Goal: Information Seeking & Learning: Learn about a topic

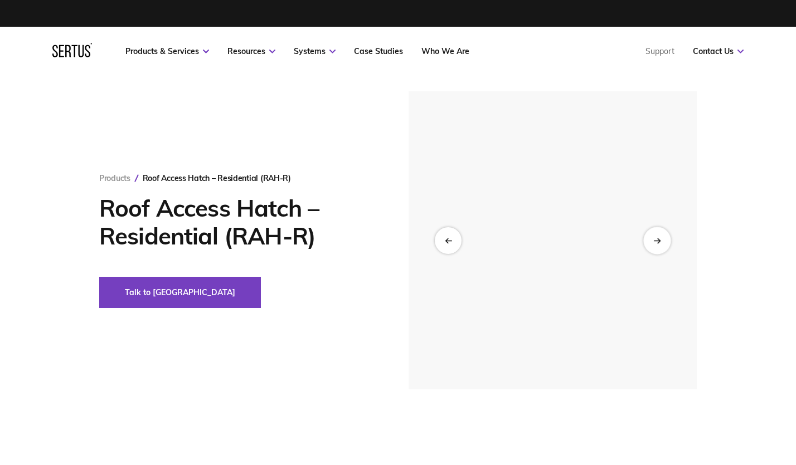
click at [661, 243] on div at bounding box center [656, 240] width 27 height 27
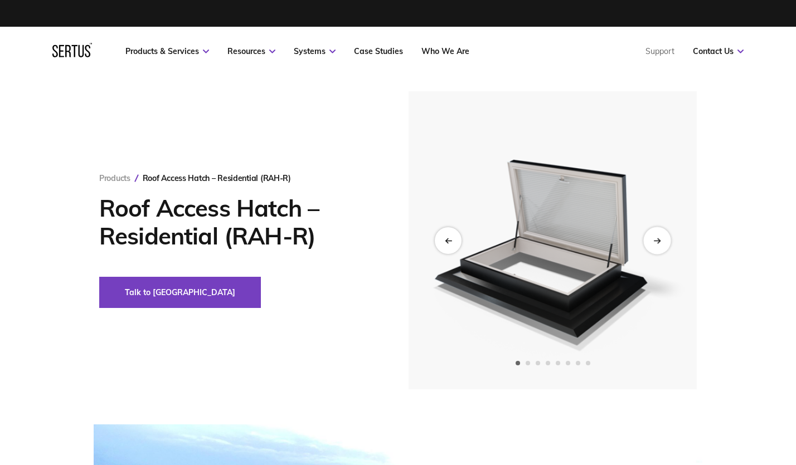
click at [658, 238] on icon "Next slide" at bounding box center [659, 240] width 2 height 4
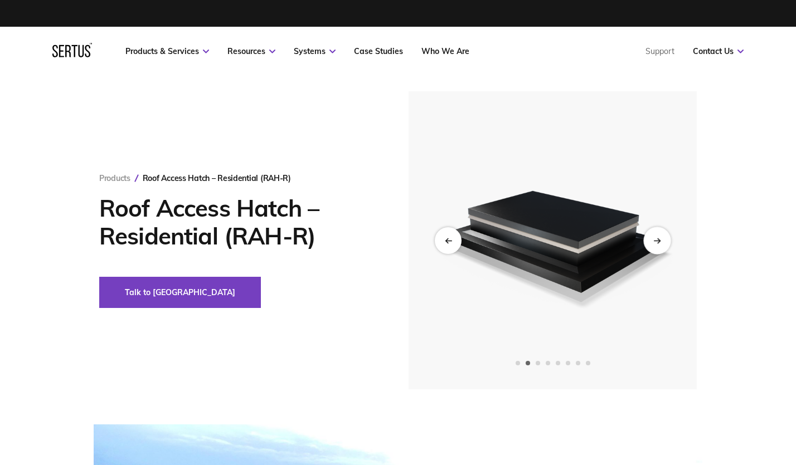
click at [658, 238] on icon "Next slide" at bounding box center [659, 240] width 2 height 4
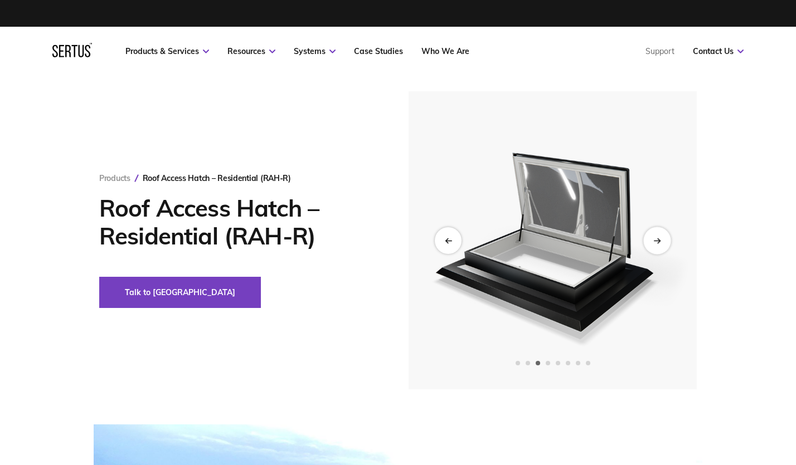
click at [658, 238] on icon "Next slide" at bounding box center [659, 240] width 2 height 4
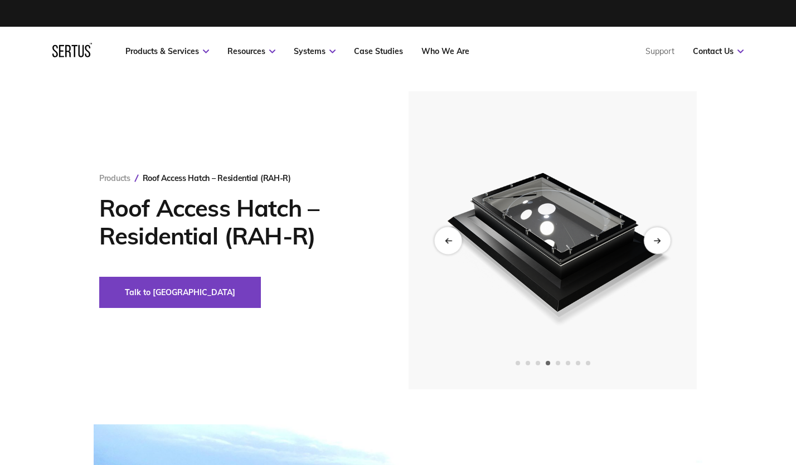
click at [445, 239] on icon "Previous slide" at bounding box center [447, 240] width 7 height 6
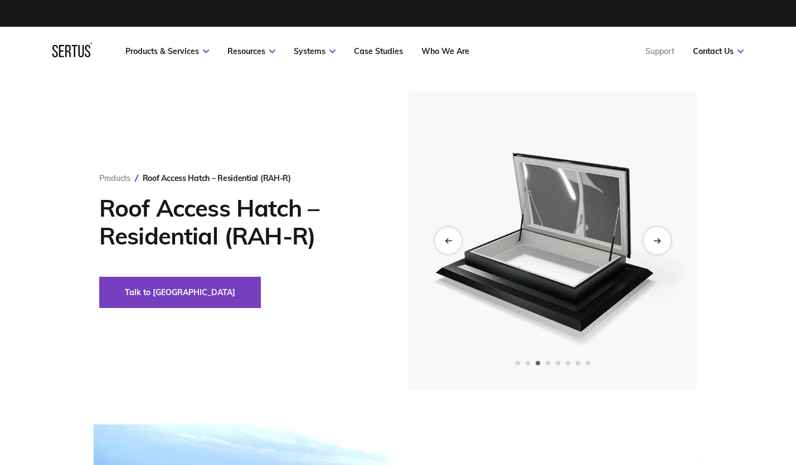
click at [655, 244] on div "Next slide" at bounding box center [656, 240] width 27 height 27
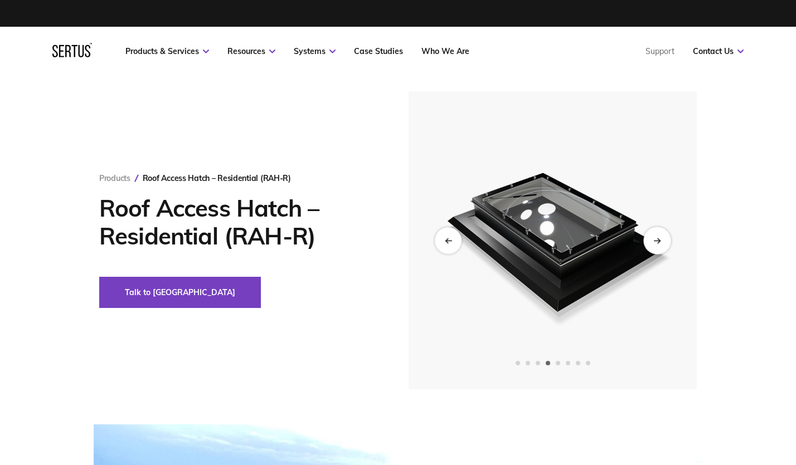
click at [655, 244] on div "Next slide" at bounding box center [656, 240] width 27 height 27
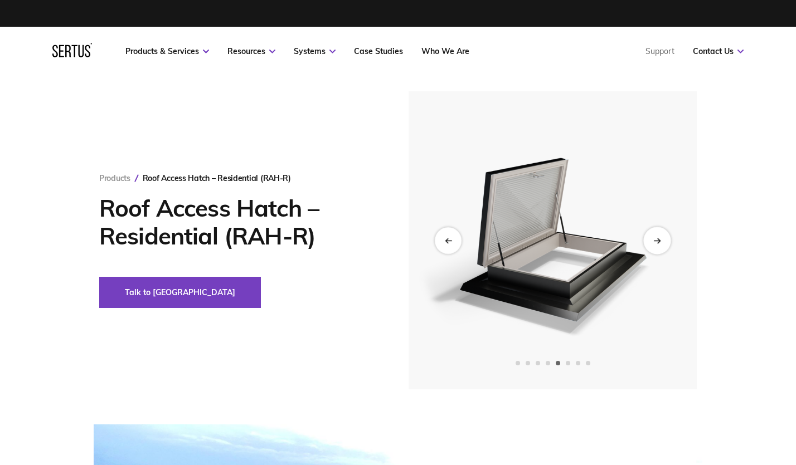
click at [655, 244] on div "Next slide" at bounding box center [656, 240] width 27 height 27
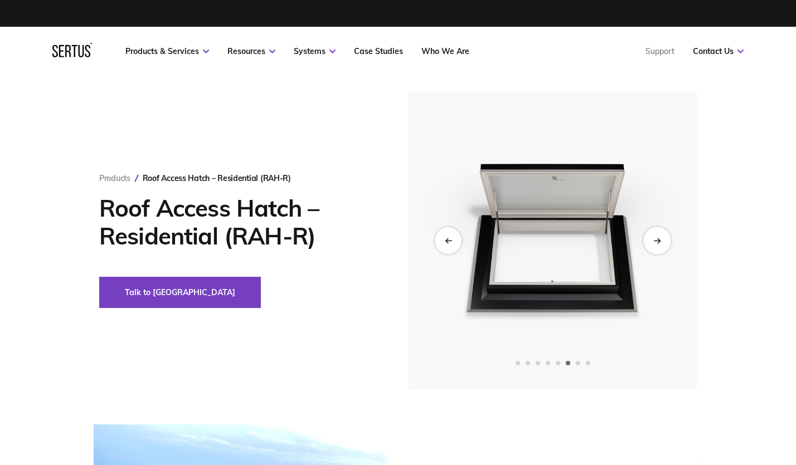
click at [655, 244] on div "Next slide" at bounding box center [656, 240] width 27 height 27
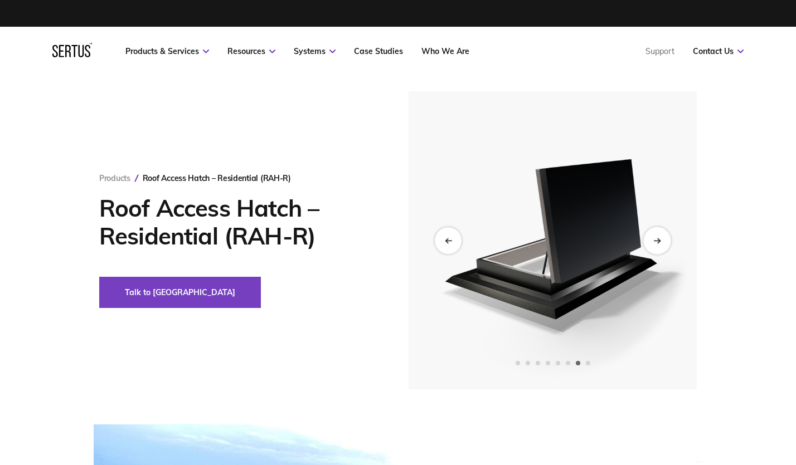
click at [655, 244] on div "Next slide" at bounding box center [656, 240] width 27 height 27
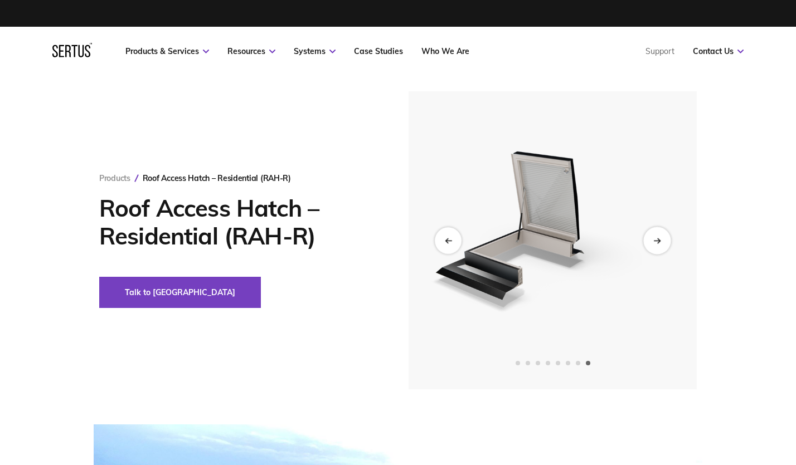
click at [655, 244] on div "Next slide" at bounding box center [656, 240] width 27 height 27
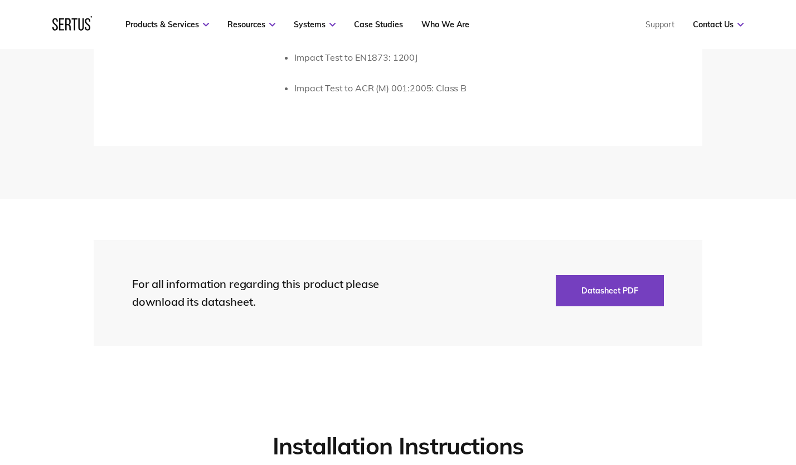
scroll to position [2154, 0]
